Goal: Check status: Check status

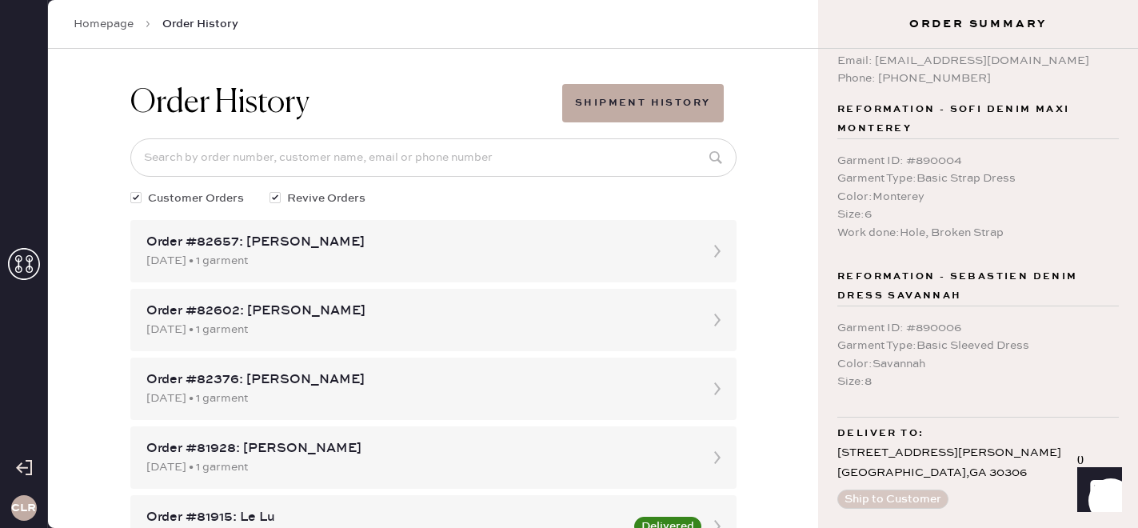
scroll to position [34, 0]
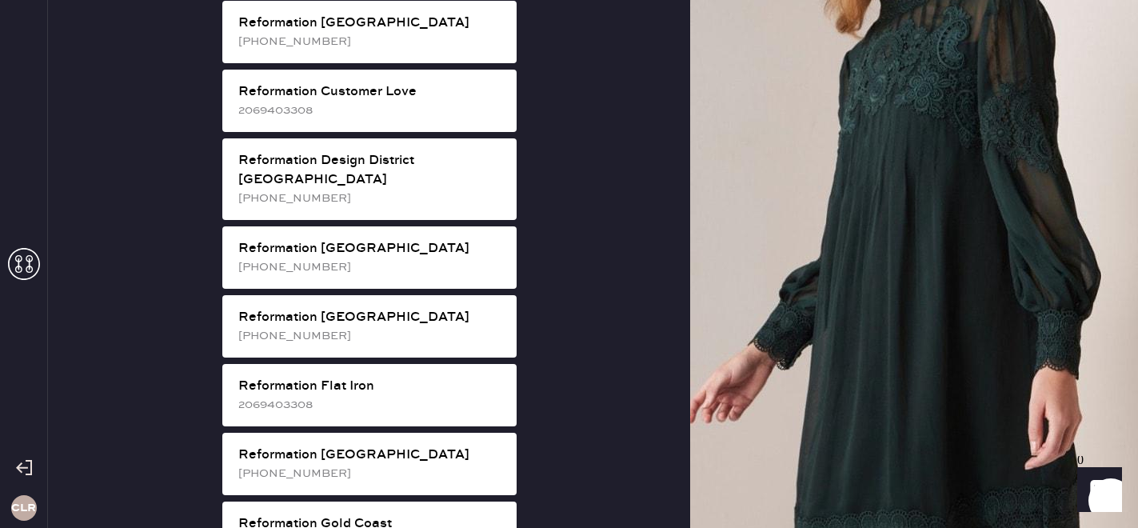
scroll to position [801, 0]
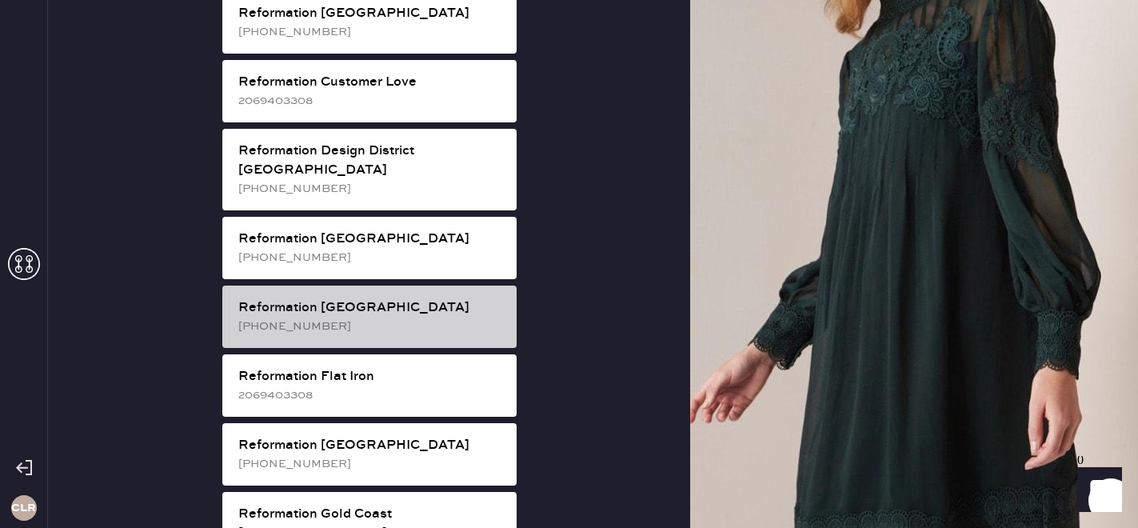
click at [345, 317] on div "[PHONE_NUMBER]" at bounding box center [371, 326] width 266 height 18
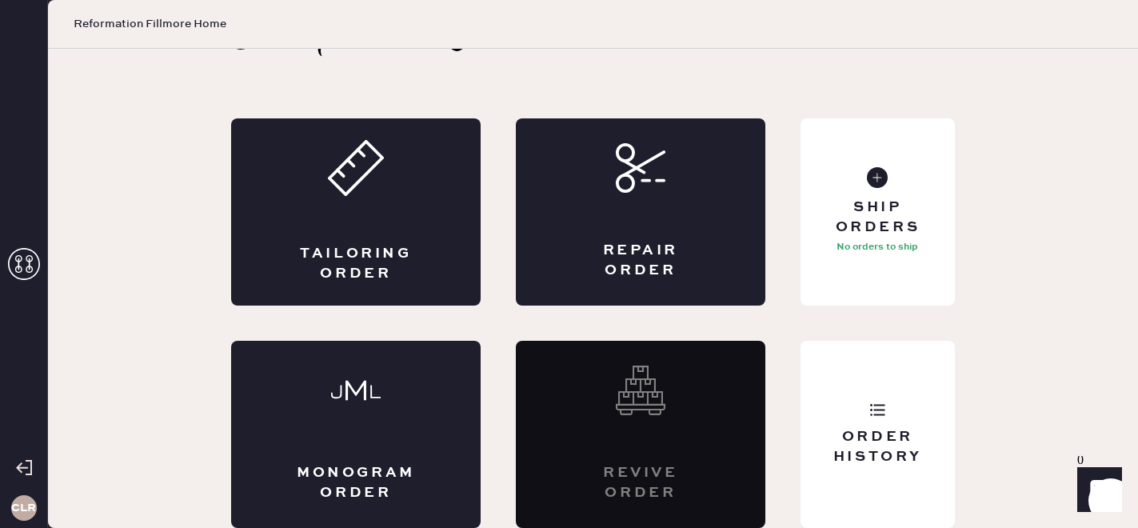
scroll to position [52, 0]
click at [854, 421] on div "Order History" at bounding box center [878, 434] width 154 height 187
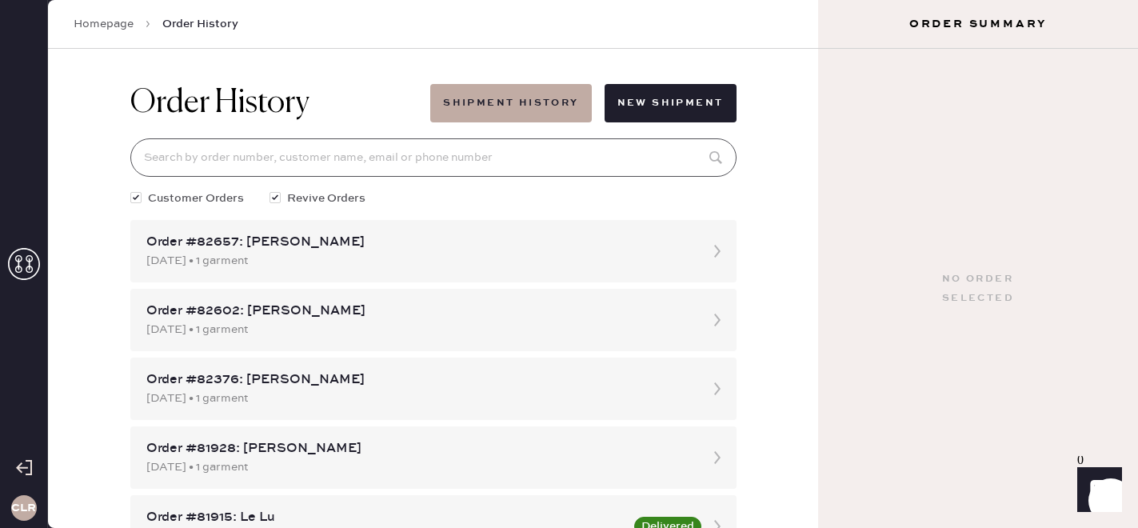
click at [370, 154] on input at bounding box center [433, 157] width 606 height 38
paste input "[EMAIL_ADDRESS][DOMAIN_NAME]"
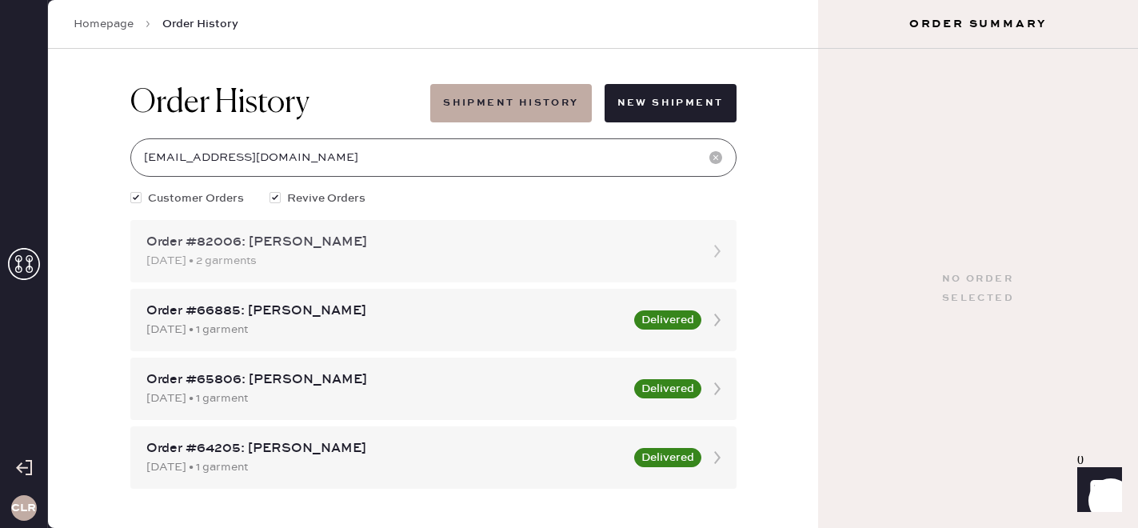
type input "[EMAIL_ADDRESS][DOMAIN_NAME]"
click at [379, 244] on div "Order #82006: [PERSON_NAME]" at bounding box center [418, 242] width 545 height 19
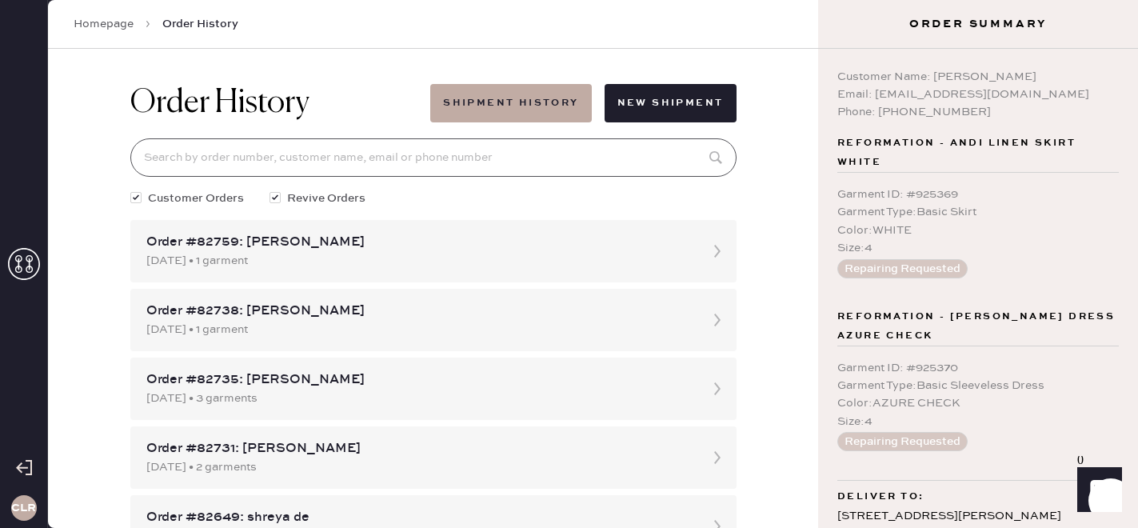
click at [537, 151] on input at bounding box center [433, 157] width 606 height 38
paste input "[EMAIL_ADDRESS][DOMAIN_NAME]"
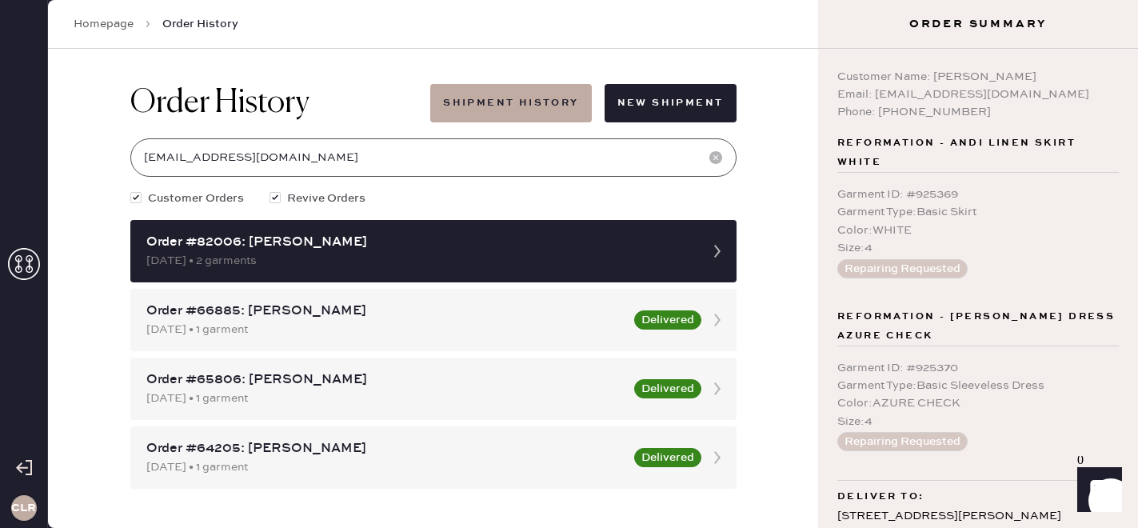
type input "[EMAIL_ADDRESS][DOMAIN_NAME]"
click at [525, 104] on button "Shipment History" at bounding box center [510, 103] width 161 height 38
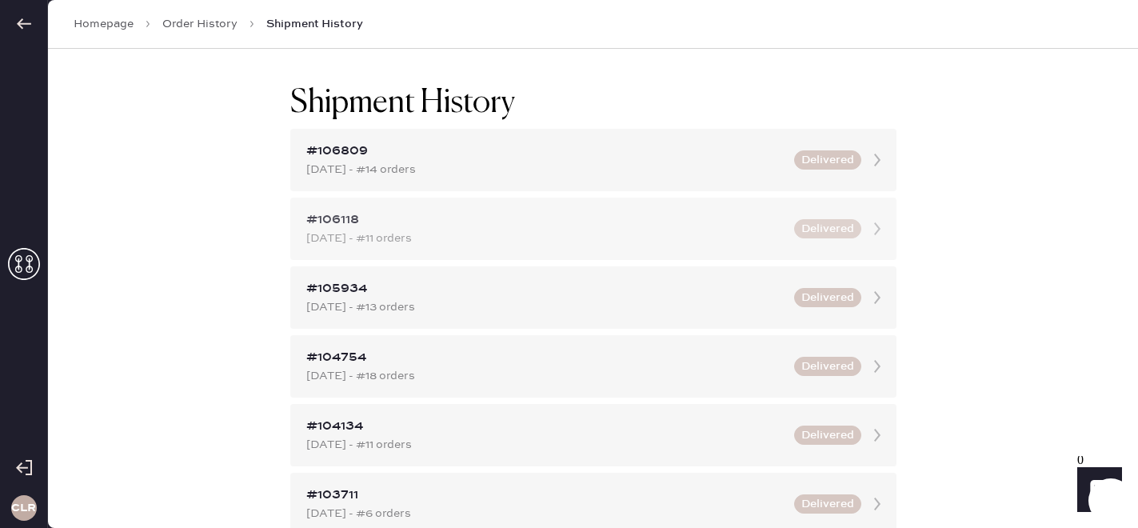
click at [463, 244] on div "[DATE] - #11 orders" at bounding box center [545, 239] width 478 height 18
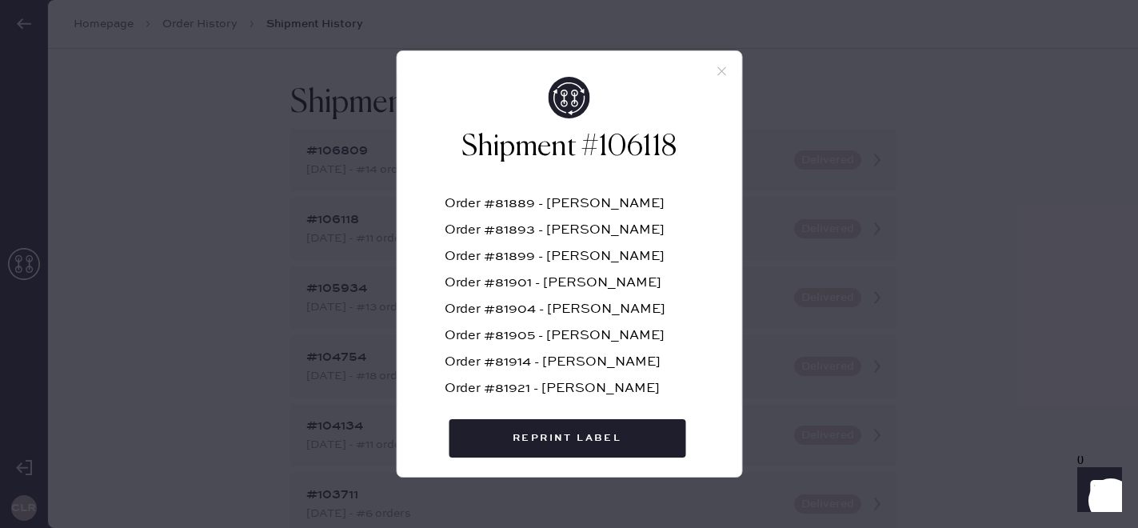
click at [717, 73] on icon at bounding box center [721, 71] width 14 height 14
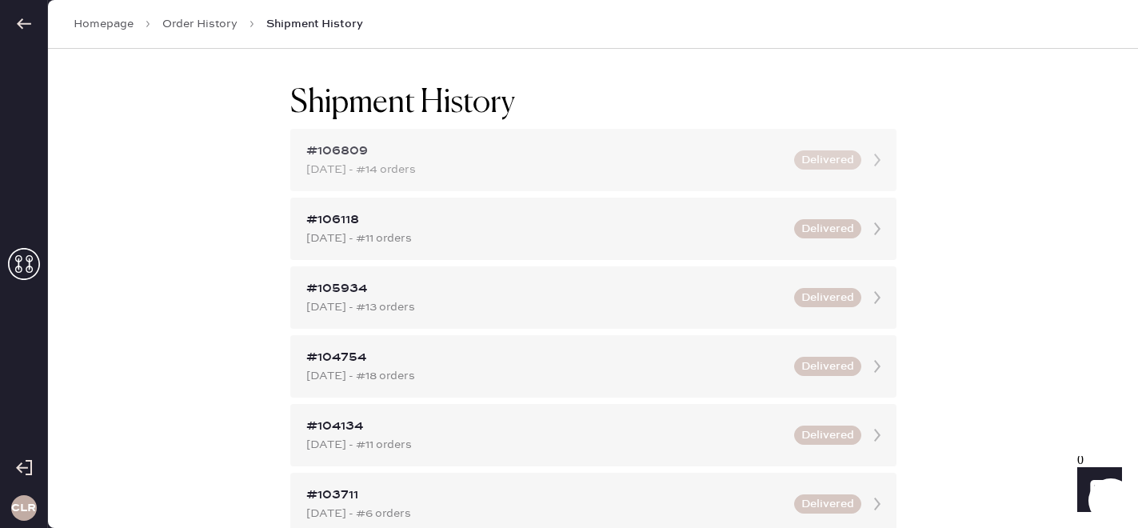
click at [547, 166] on div "[DATE] - #14 orders" at bounding box center [545, 170] width 478 height 18
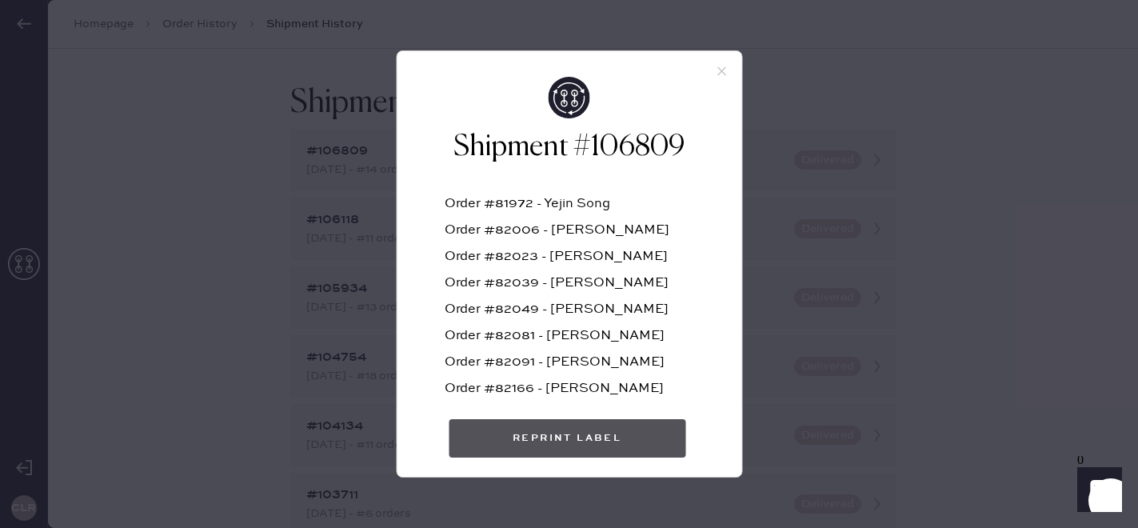
click at [549, 440] on button "Reprint Label" at bounding box center [567, 438] width 237 height 38
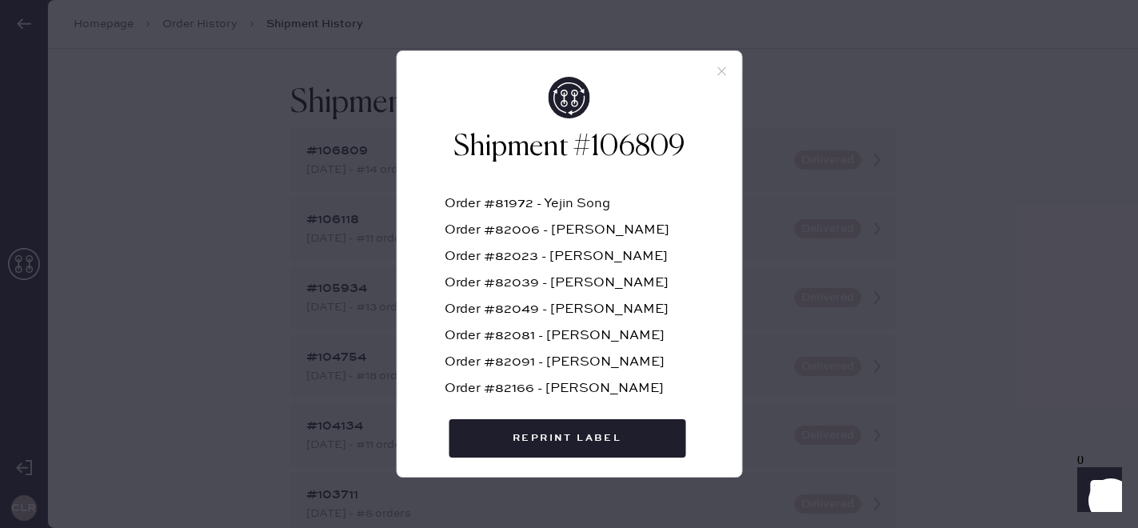
click at [719, 73] on use at bounding box center [721, 71] width 9 height 9
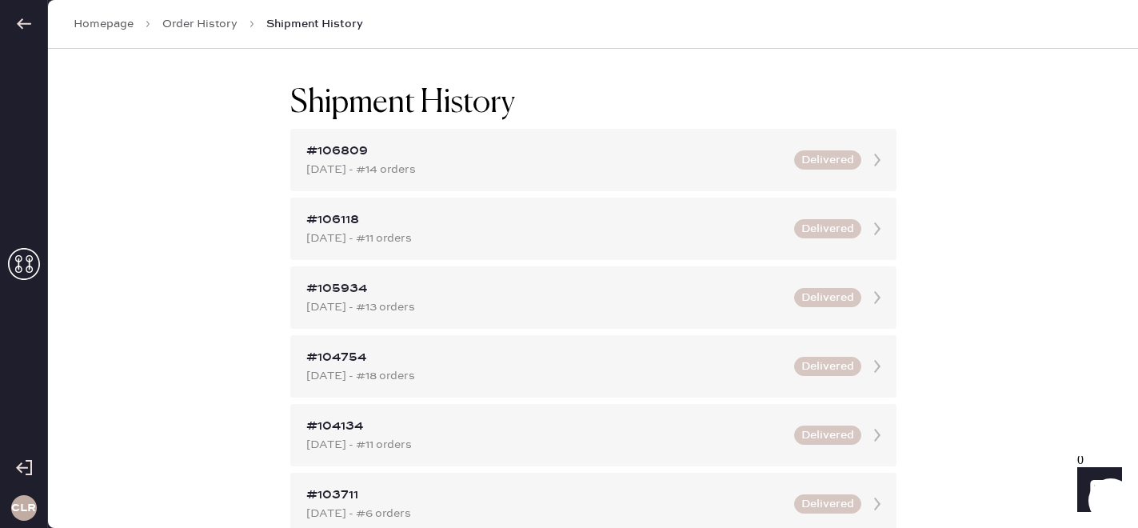
click at [205, 27] on link "Order History" at bounding box center [199, 24] width 75 height 16
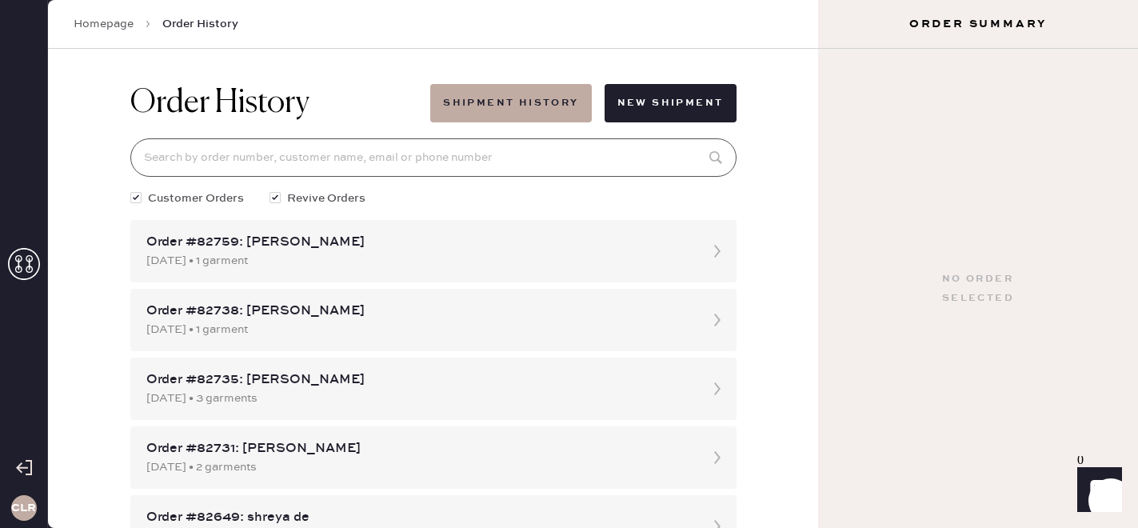
click at [230, 161] on input at bounding box center [433, 157] width 606 height 38
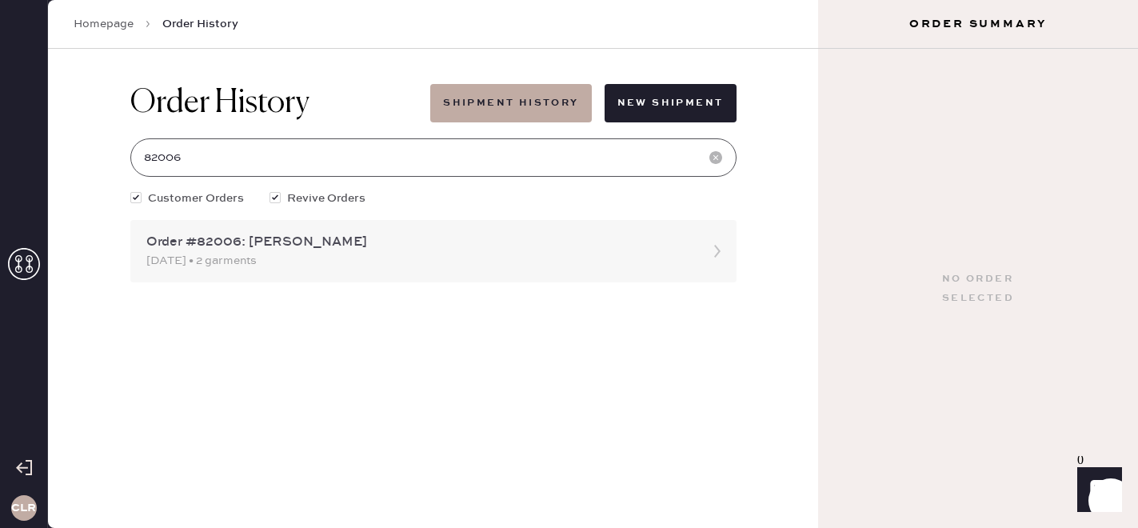
type input "82006"
click at [240, 234] on div "Order #82006: [PERSON_NAME]" at bounding box center [418, 242] width 545 height 19
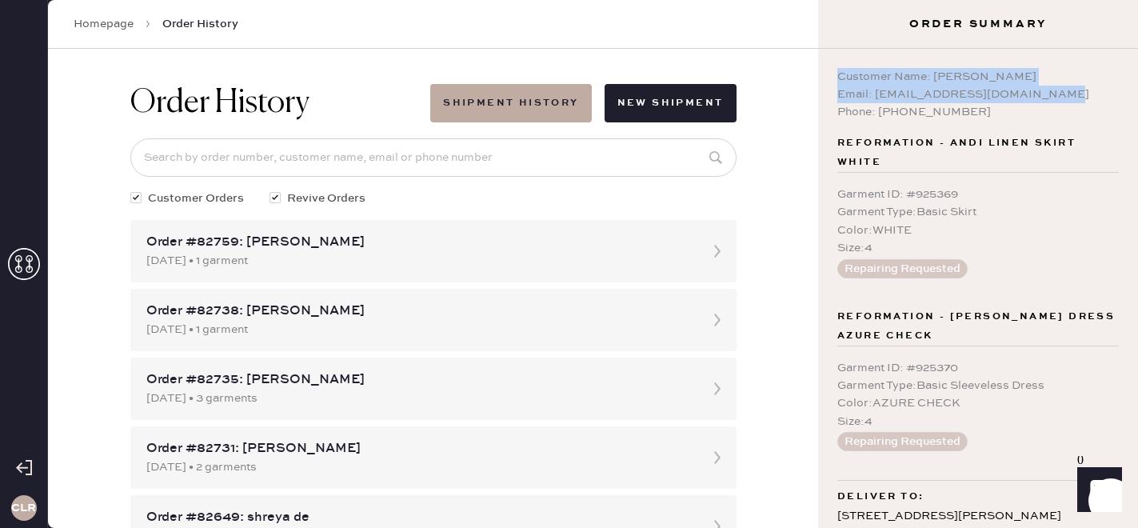
copy div "Customer Name: [PERSON_NAME] Email: [EMAIL_ADDRESS][DOMAIN_NAME]"
drag, startPoint x: 1063, startPoint y: 93, endPoint x: 828, endPoint y: 74, distance: 235.9
click at [828, 74] on div "Customer Name: [PERSON_NAME] Email: [EMAIL_ADDRESS][DOMAIN_NAME] Phone: [PHONE_…" at bounding box center [978, 288] width 320 height 479
